Goal: Navigation & Orientation: Go to known website

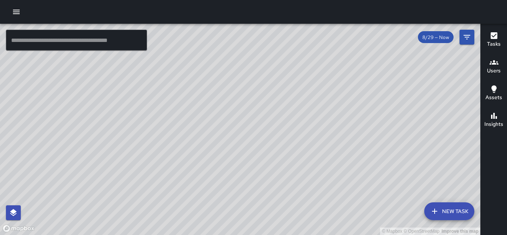
drag, startPoint x: 226, startPoint y: 148, endPoint x: 268, endPoint y: 161, distance: 44.3
click at [268, 161] on div "© Mapbox © OpenStreetMap Improve this map" at bounding box center [240, 129] width 480 height 211
